Goal: Information Seeking & Learning: Learn about a topic

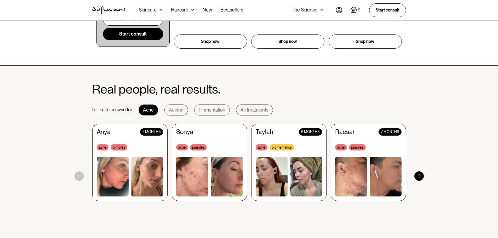
scroll to position [418, 0]
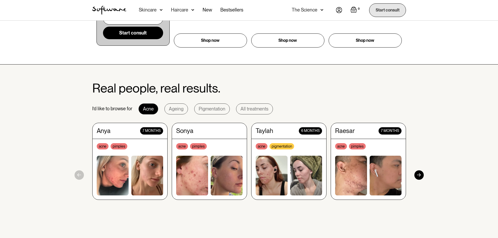
click at [372, 14] on link "Start consult" at bounding box center [387, 9] width 37 height 13
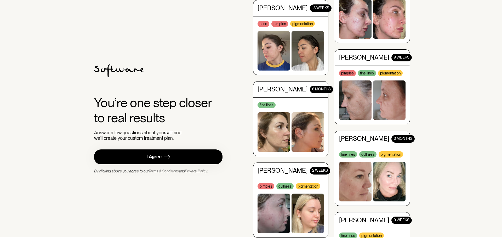
click at [161, 152] on link "I Agree" at bounding box center [158, 157] width 128 height 15
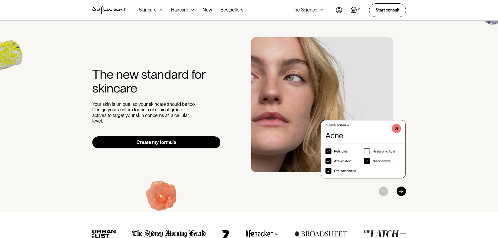
click at [337, 12] on img at bounding box center [339, 10] width 6 height 6
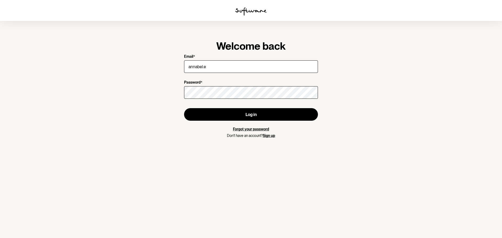
type input "annabel.estasy@hotmail.com"
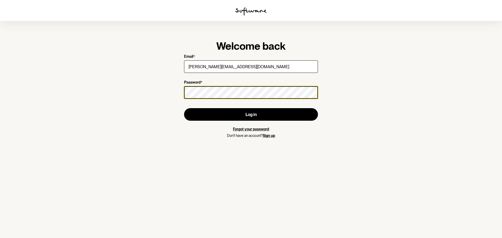
click at [184, 108] on button "Log in" at bounding box center [251, 114] width 134 height 13
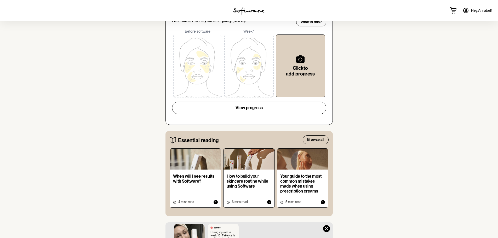
scroll to position [183, 0]
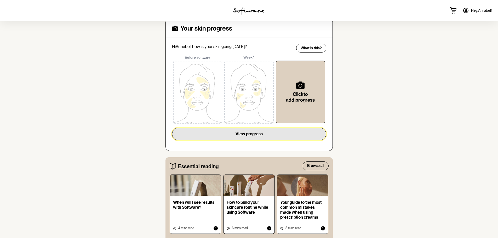
click at [286, 130] on button "View progress" at bounding box center [249, 134] width 154 height 13
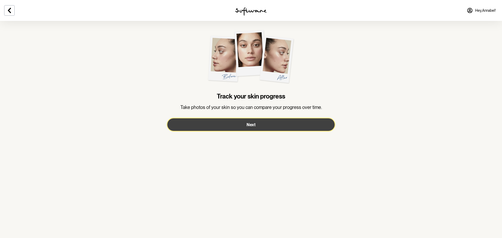
click at [283, 122] on button "Next" at bounding box center [250, 124] width 167 height 13
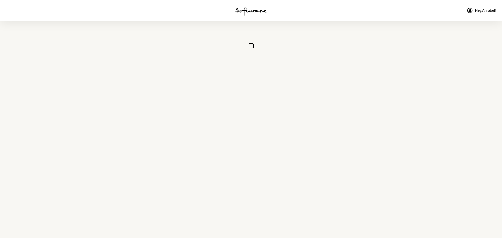
click at [243, 13] on img at bounding box center [250, 11] width 31 height 8
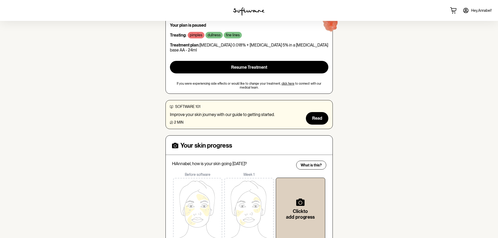
scroll to position [66, 0]
click at [282, 82] on link "click here" at bounding box center [288, 84] width 13 height 4
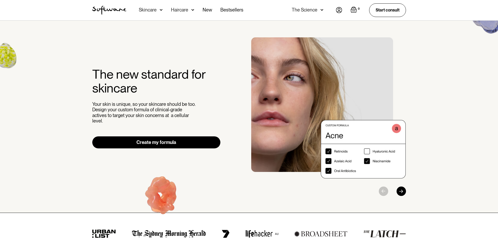
click at [336, 12] on img at bounding box center [339, 10] width 6 height 6
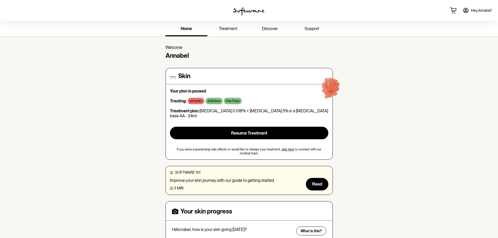
click at [283, 148] on link "click here" at bounding box center [288, 150] width 13 height 4
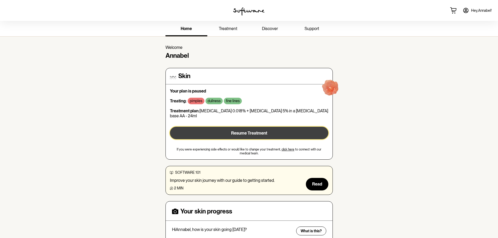
click at [223, 127] on button "Resume Treatment" at bounding box center [249, 133] width 158 height 13
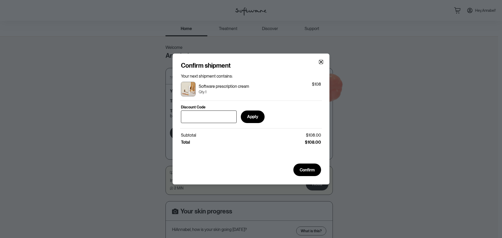
click at [320, 60] on icon "Close" at bounding box center [321, 62] width 4 height 4
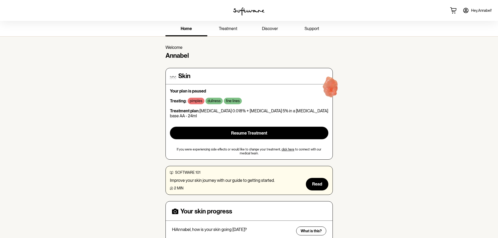
click at [234, 23] on link "treatment" at bounding box center [228, 29] width 42 height 14
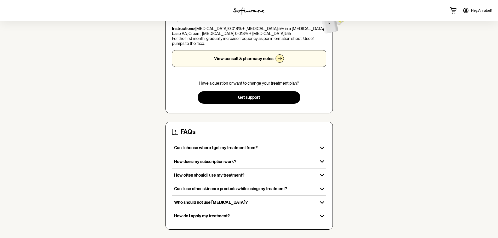
scroll to position [60, 0]
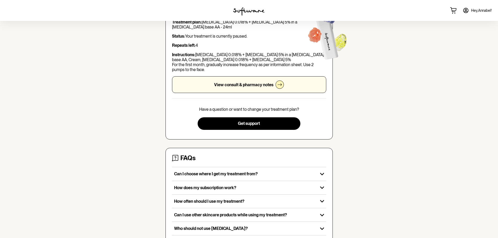
click at [242, 87] on p "View consult & pharmacy notes" at bounding box center [243, 84] width 59 height 5
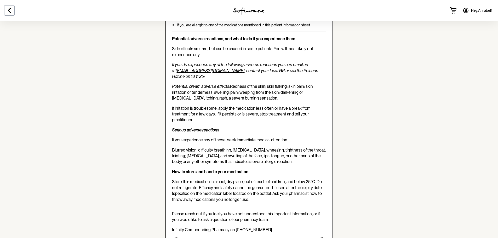
scroll to position [1290, 0]
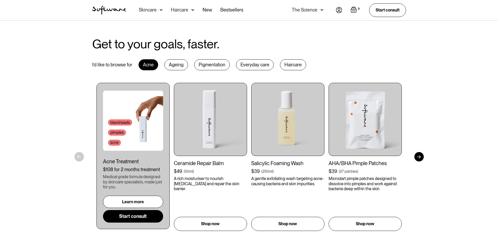
scroll to position [235, 0]
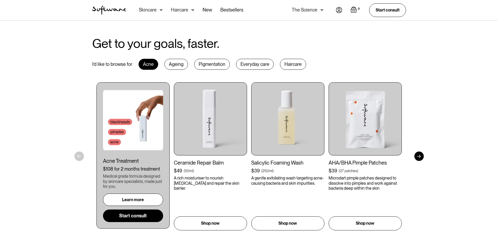
click at [152, 202] on link "Learn more" at bounding box center [133, 200] width 60 height 12
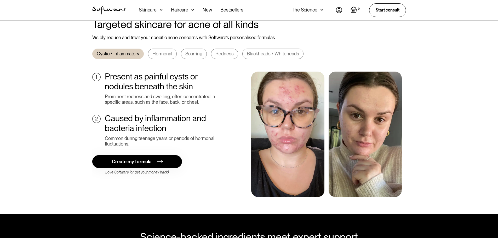
scroll to position [209, 0]
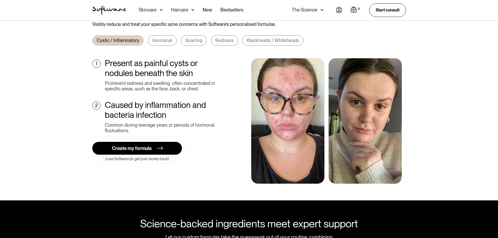
click at [164, 38] on div "Hormonal" at bounding box center [162, 41] width 20 height 6
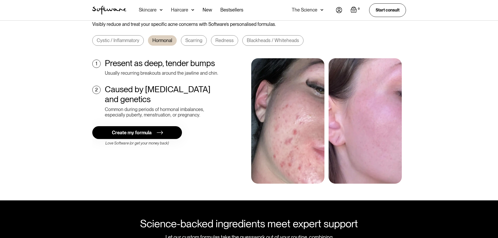
click at [195, 38] on div "Scarring" at bounding box center [193, 41] width 17 height 6
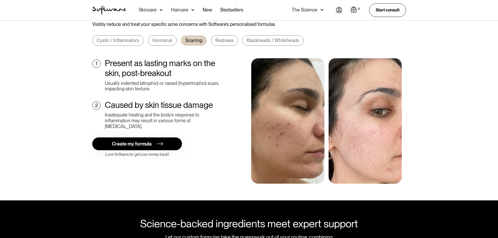
click at [218, 38] on div "Redness" at bounding box center [224, 41] width 18 height 6
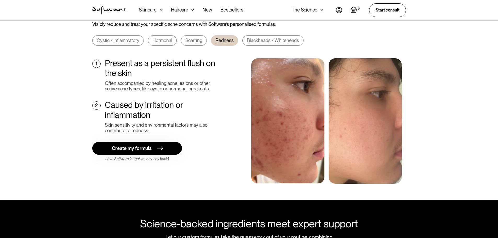
click at [255, 38] on div "Blackheads / Whiteheads" at bounding box center [273, 41] width 52 height 6
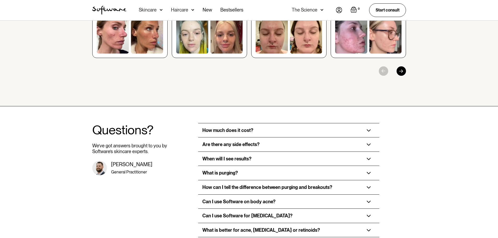
scroll to position [889, 0]
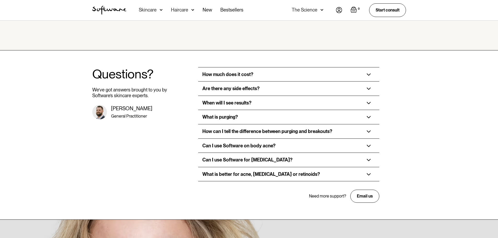
click at [342, 124] on div "How can I tell the difference between purging and breakouts?" at bounding box center [288, 131] width 181 height 14
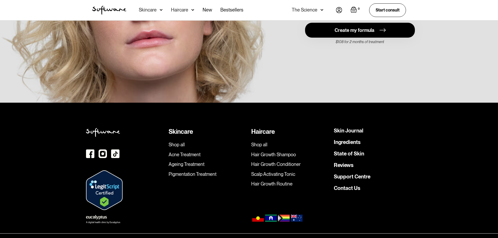
scroll to position [1290, 0]
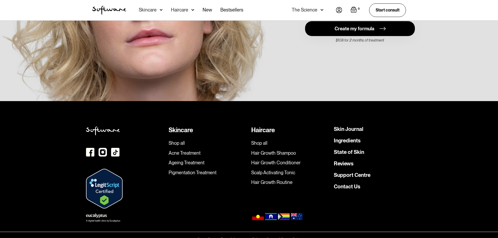
click at [346, 138] on link "Ingredients" at bounding box center [347, 140] width 27 height 5
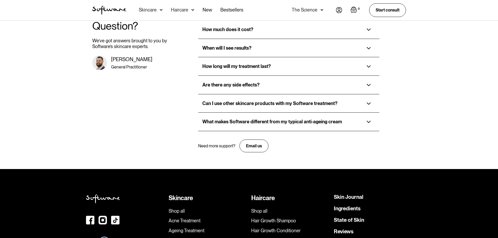
scroll to position [1191, 0]
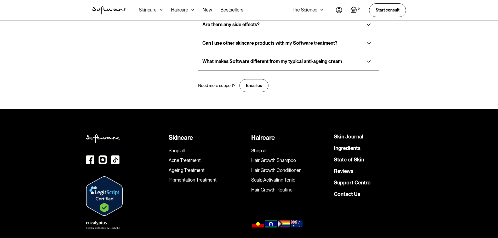
click at [344, 137] on div "Skin Journal Ingredients State of Skin Reviews Support Centre Contact Us" at bounding box center [373, 175] width 78 height 82
click at [346, 157] on link "State of Skin" at bounding box center [349, 159] width 30 height 5
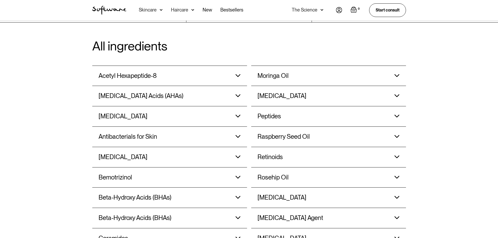
scroll to position [418, 0]
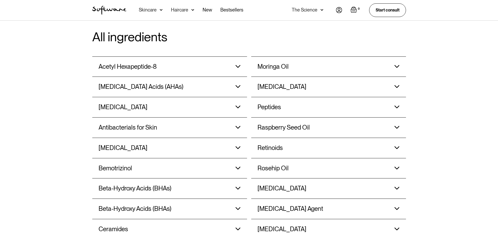
click at [239, 66] on img at bounding box center [238, 66] width 5 height 3
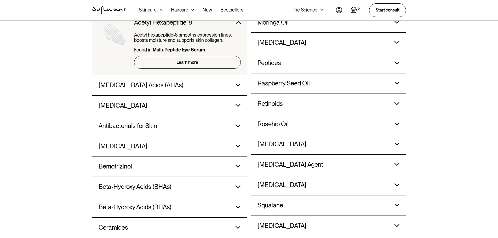
scroll to position [471, 0]
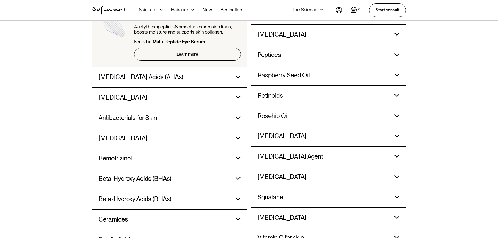
click at [238, 76] on img at bounding box center [238, 77] width 5 height 3
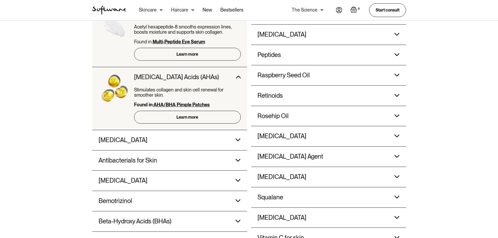
click at [237, 136] on div "Amino Acids Responsible for producing the proteins that keep your skin firm, su…" at bounding box center [170, 140] width 142 height 20
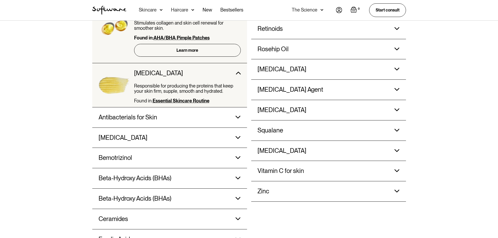
scroll to position [549, 0]
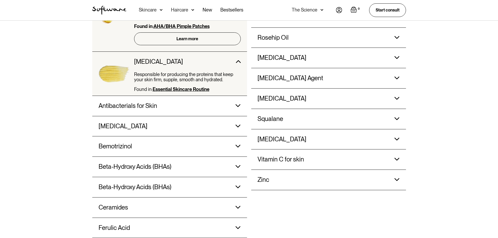
click at [236, 122] on div "Azelaic Acid Reduces active breakouts, calms redness and reduces scarring. Foun…" at bounding box center [170, 126] width 142 height 20
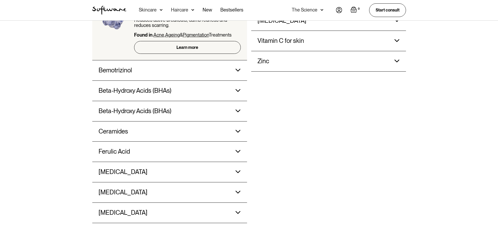
scroll to position [680, 0]
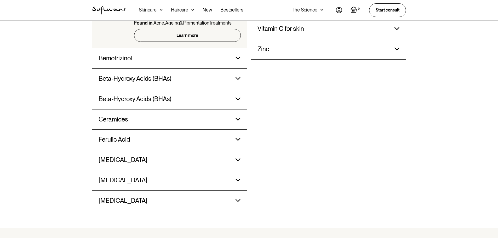
click at [227, 59] on div "Bemotrizinol Absorbs both UVA and UVB rays and is commonly used in sunscreen pr…" at bounding box center [170, 58] width 142 height 20
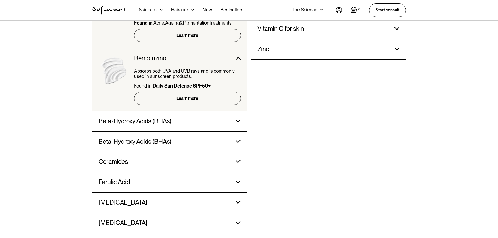
click at [224, 119] on div "Beta-Hydroxy Acids (BHAs) Penetrates the skin’s surface to break down dead skin…" at bounding box center [170, 121] width 142 height 20
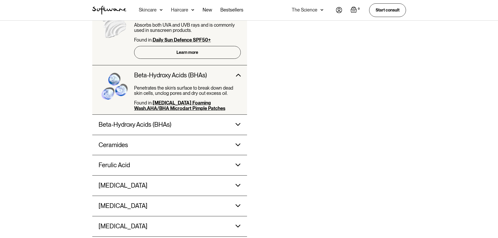
scroll to position [732, 0]
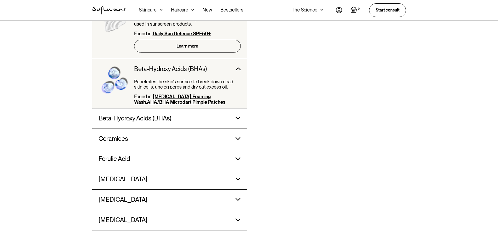
click at [224, 119] on div "Beta-Hydroxy Acids (BHAs) Found in: Salicylic Acid Foaming Wash, AHA/BHA Pimple…" at bounding box center [170, 119] width 142 height 20
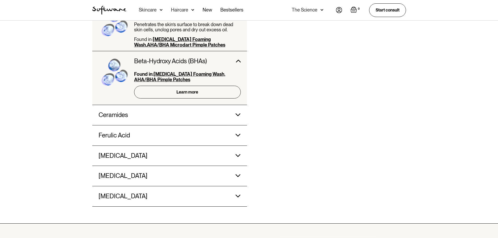
scroll to position [811, 0]
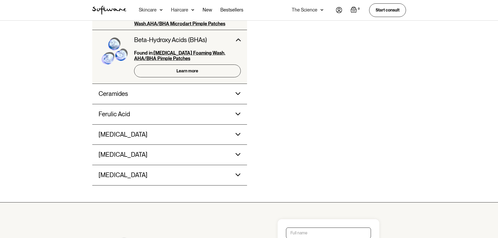
click at [231, 89] on div "Ceramides Protects from environmental stressors like weather and pollution and …" at bounding box center [170, 94] width 142 height 20
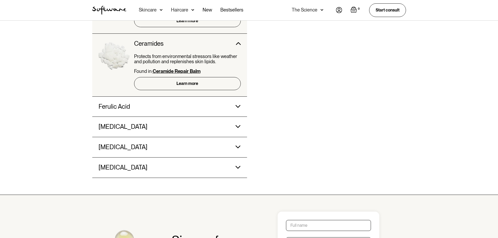
scroll to position [863, 0]
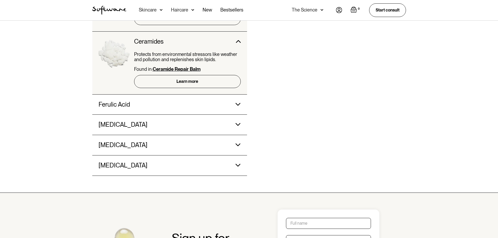
click at [232, 107] on div "Ferulic Acid Refines the appearance of dull looking skin and boosts the activit…" at bounding box center [170, 105] width 142 height 20
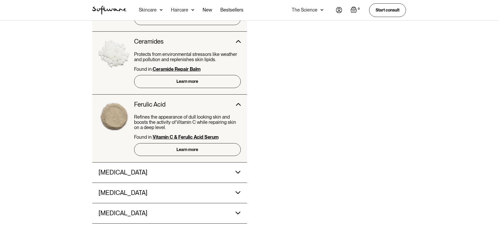
click at [204, 180] on div "Glycerin" at bounding box center [152, 173] width 107 height 20
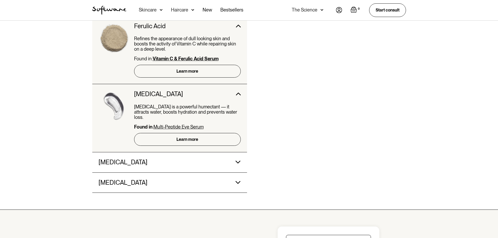
click at [209, 157] on div "Glycolic Acid Glycolic acid works deep within the skin to eliminate impurities,…" at bounding box center [170, 162] width 142 height 20
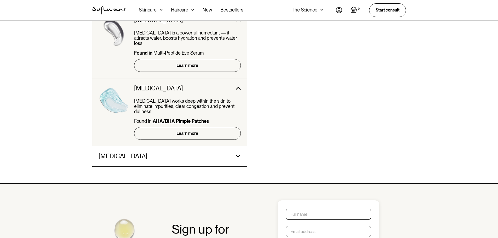
scroll to position [1020, 0]
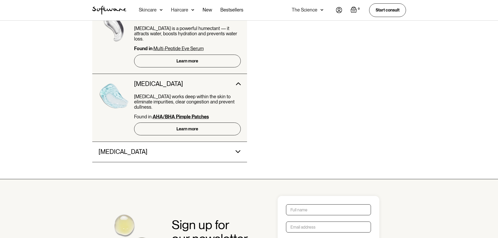
click at [212, 142] on div "Hyaluronic Acid Offers intense hydration, plumps skin and reduces the appearanc…" at bounding box center [170, 152] width 142 height 20
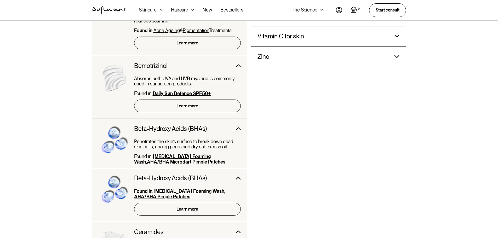
scroll to position [628, 0]
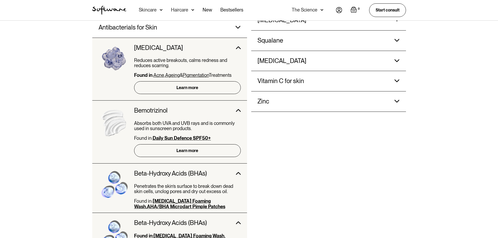
click at [299, 99] on div "Zinc" at bounding box center [311, 102] width 107 height 20
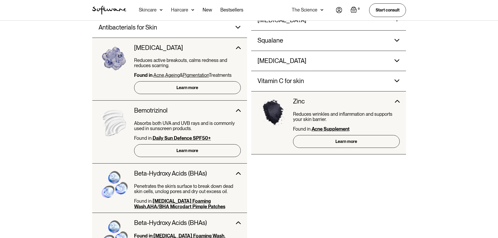
click at [304, 82] on div "Vitamin C for skin" at bounding box center [311, 81] width 107 height 20
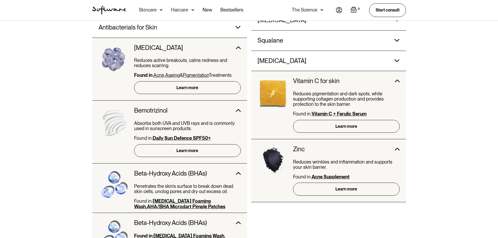
click at [305, 61] on div "Vitamin B5" at bounding box center [311, 61] width 107 height 20
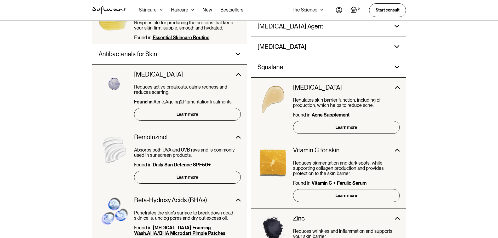
scroll to position [523, 0]
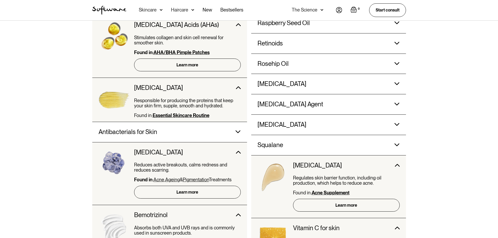
click at [301, 140] on div "Squalane" at bounding box center [311, 145] width 107 height 20
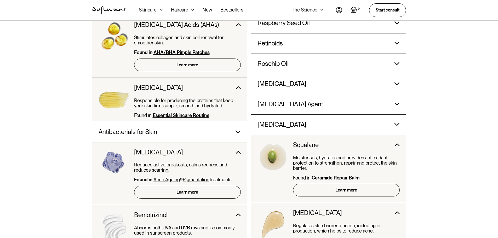
click at [299, 124] on h3 "Sodium Hyaluronate" at bounding box center [282, 125] width 49 height 8
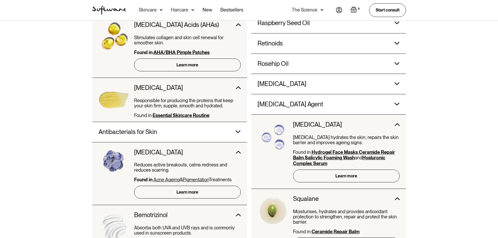
click at [298, 103] on h3 "Skin Lightening Agent" at bounding box center [291, 105] width 66 height 8
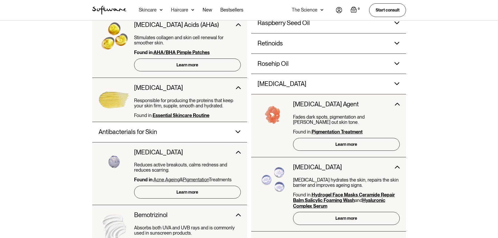
click at [300, 84] on div "Salicylic Acid" at bounding box center [311, 84] width 107 height 20
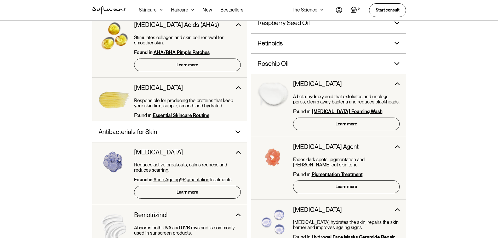
click at [303, 68] on div "Rosehip Oil" at bounding box center [311, 64] width 107 height 20
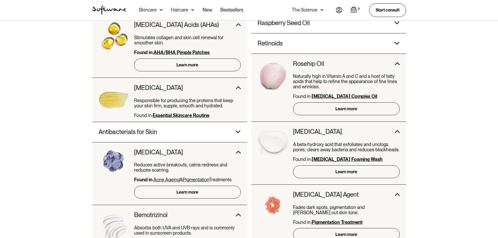
click at [307, 43] on div "Retinoids" at bounding box center [311, 43] width 107 height 20
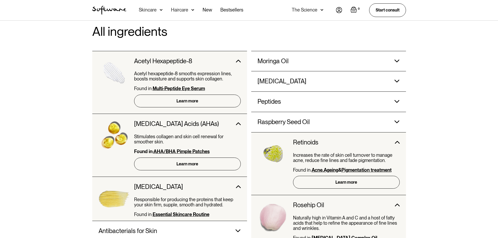
scroll to position [392, 0]
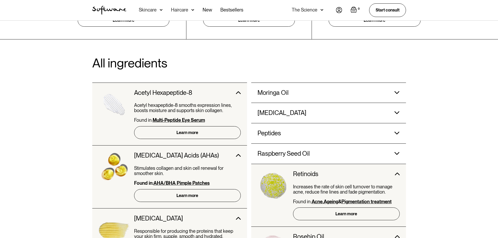
click at [303, 137] on div "Peptides" at bounding box center [311, 133] width 107 height 20
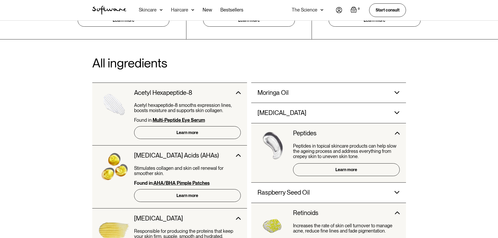
click at [303, 113] on div "Niacinamide" at bounding box center [311, 113] width 107 height 20
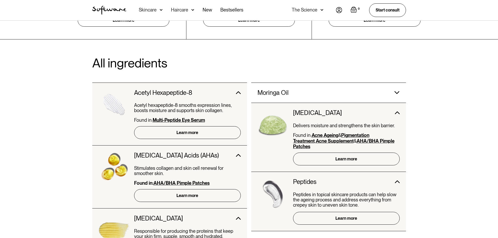
click at [303, 94] on div "Moringa Oil" at bounding box center [311, 93] width 107 height 20
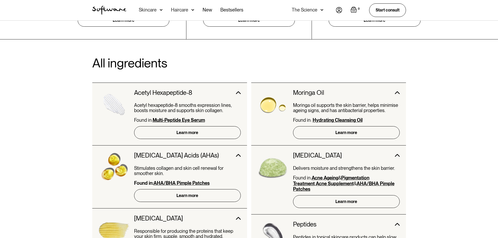
click at [333, 119] on strong "Hydrating Cleansing Oil" at bounding box center [338, 119] width 50 height 5
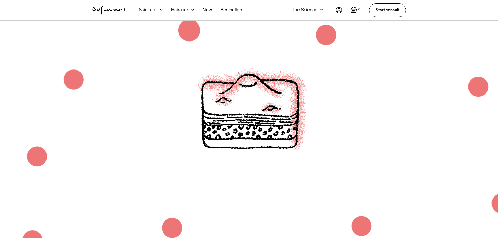
scroll to position [495, 0]
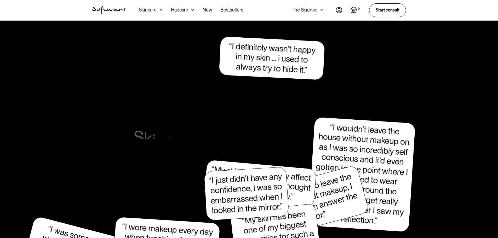
scroll to position [733, 0]
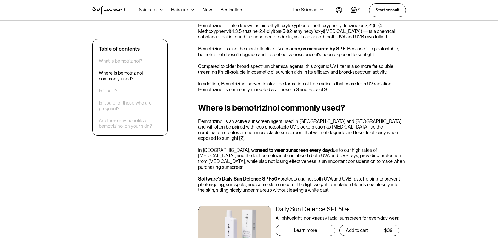
scroll to position [157, 0]
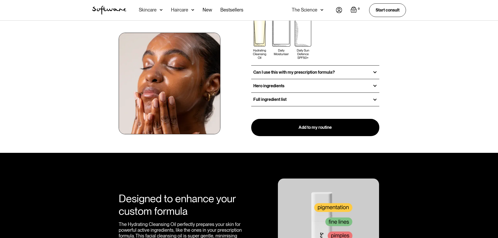
scroll to position [654, 0]
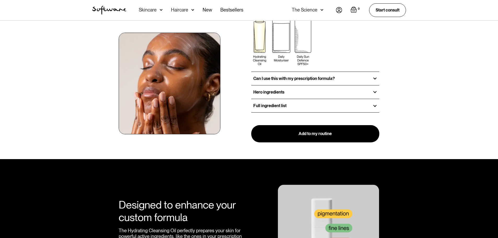
click at [289, 100] on div "Full ingredient list" at bounding box center [315, 105] width 128 height 13
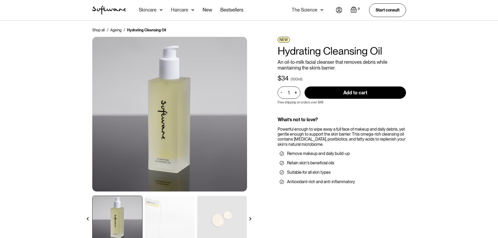
scroll to position [0, 0]
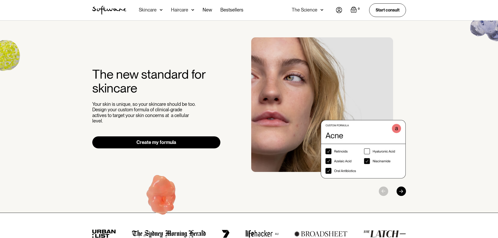
click at [339, 9] on img at bounding box center [339, 10] width 6 height 6
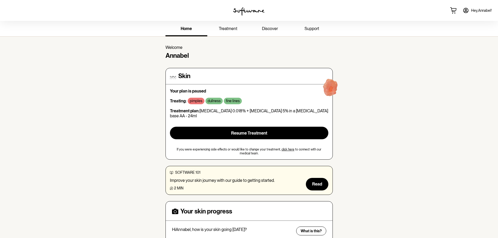
click at [231, 28] on span "treatment" at bounding box center [228, 28] width 19 height 5
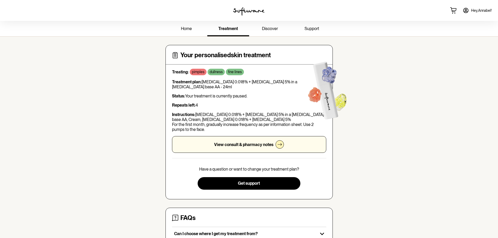
click at [180, 29] on link "home" at bounding box center [187, 29] width 42 height 14
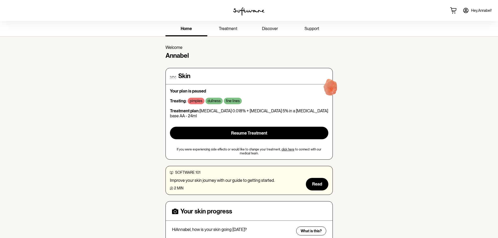
click at [305, 28] on span "support" at bounding box center [312, 28] width 15 height 5
